Goal: Check status: Check status

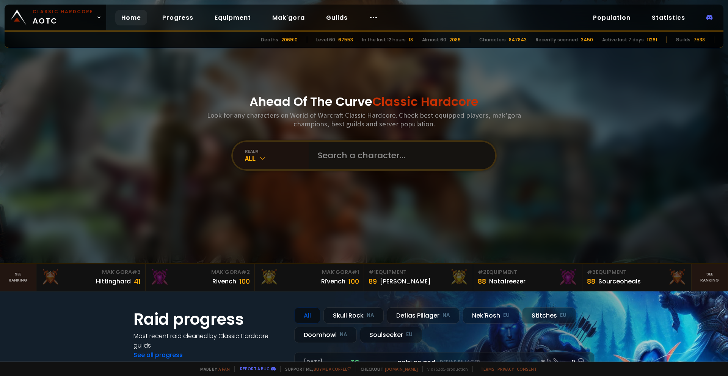
click at [360, 156] on input "text" at bounding box center [399, 155] width 173 height 27
type input "ora"
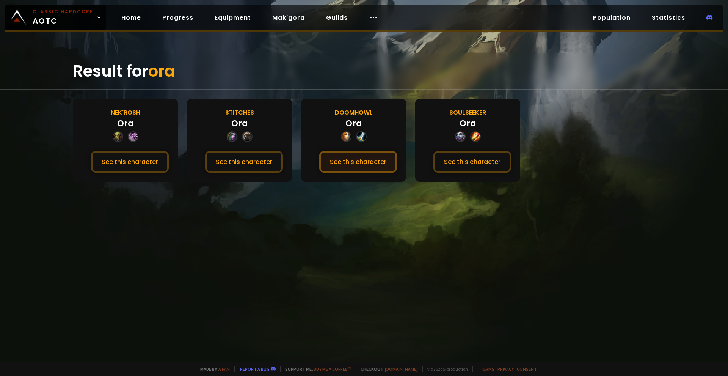
click at [365, 162] on button "See this character" at bounding box center [358, 162] width 78 height 22
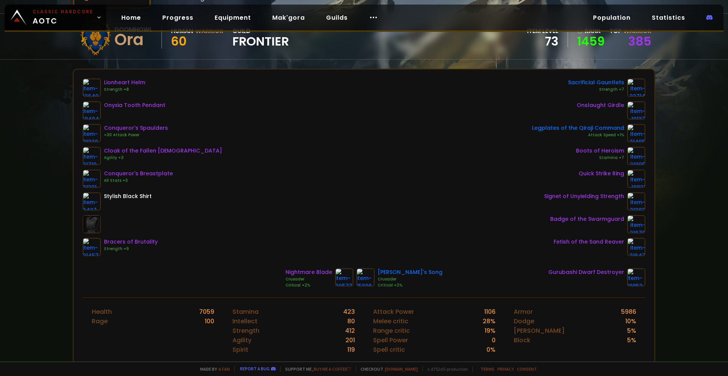
scroll to position [189, 0]
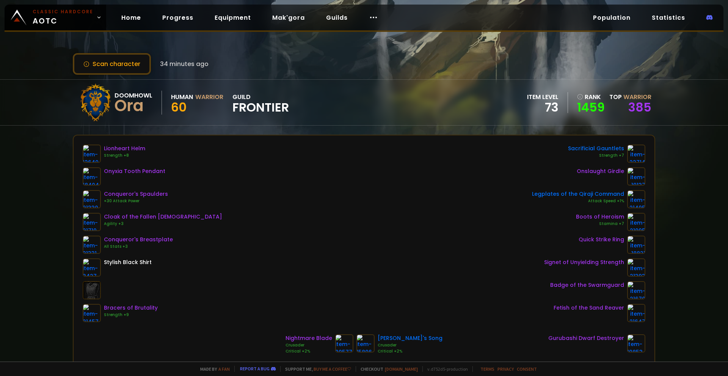
drag, startPoint x: 42, startPoint y: -13, endPoint x: 307, endPoint y: 203, distance: 341.2
click at [311, 202] on div "Lionheart Helm Strength +8 Onyxia Tooth Pendant Conqueror's Spaulders +30 Attac…" at bounding box center [364, 232] width 563 height 177
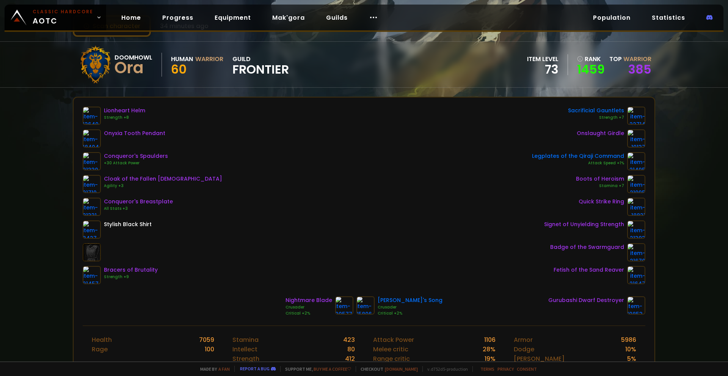
scroll to position [38, 0]
